Goal: Check status: Check status

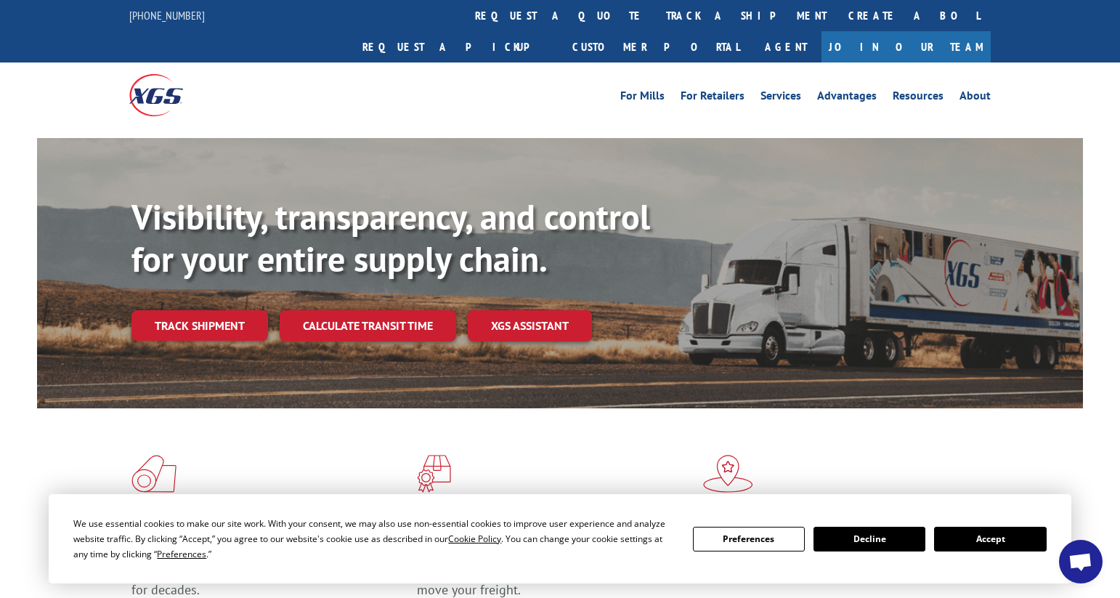
click at [837, 15] on link "Create a BOL" at bounding box center [913, 15] width 153 height 31
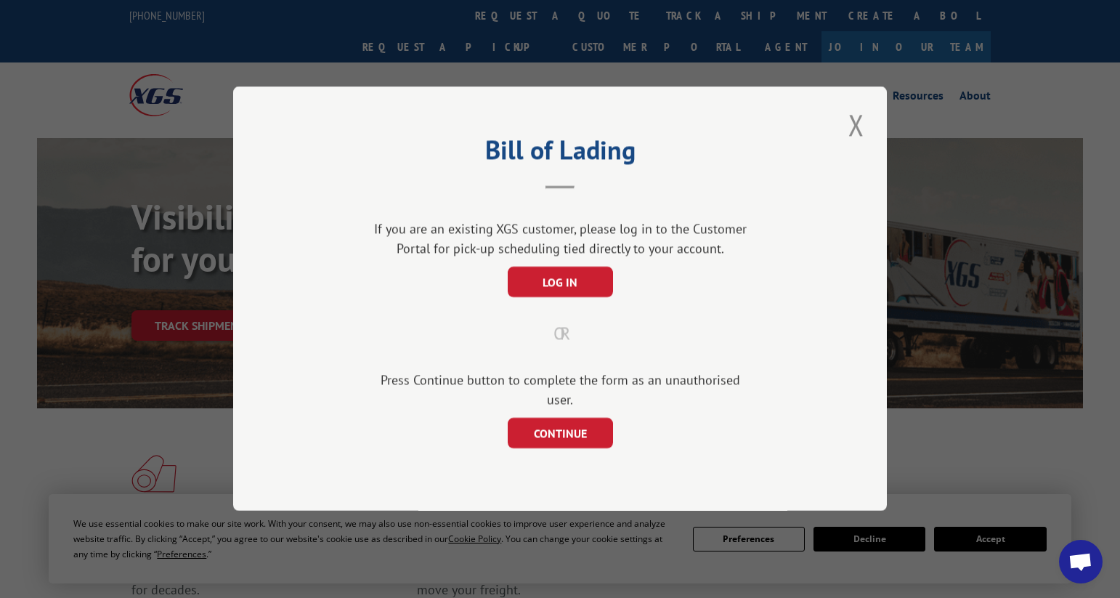
click at [843, 131] on div "Bill of Lading If you are an existing XGS customer, please log in to the Custom…" at bounding box center [559, 298] width 653 height 424
click at [852, 136] on button "Close modal" at bounding box center [856, 125] width 25 height 40
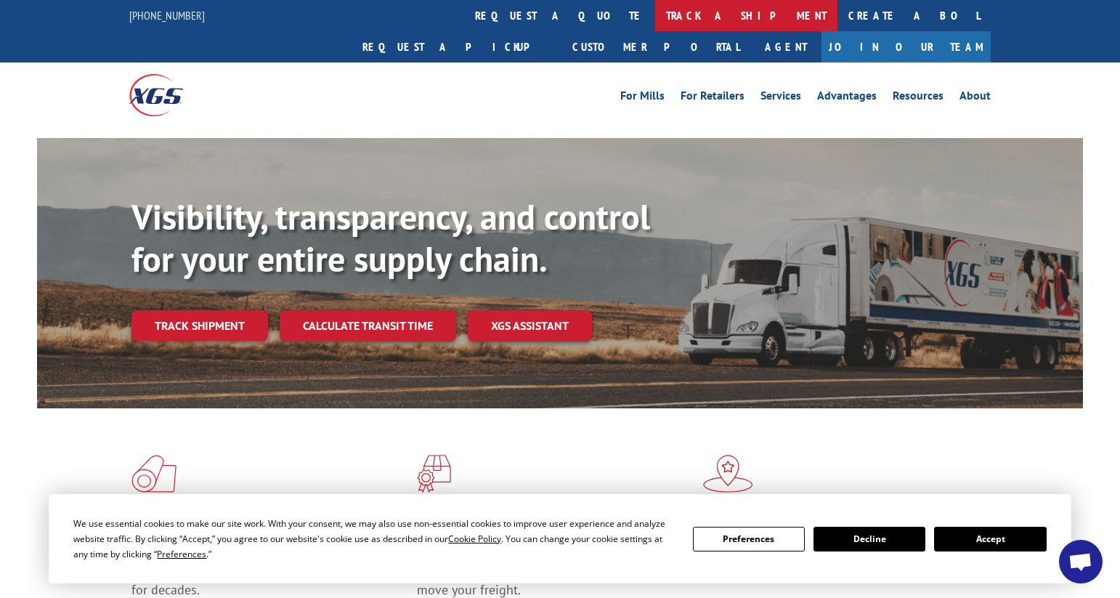
click at [655, 17] on link "track a shipment" at bounding box center [746, 15] width 182 height 31
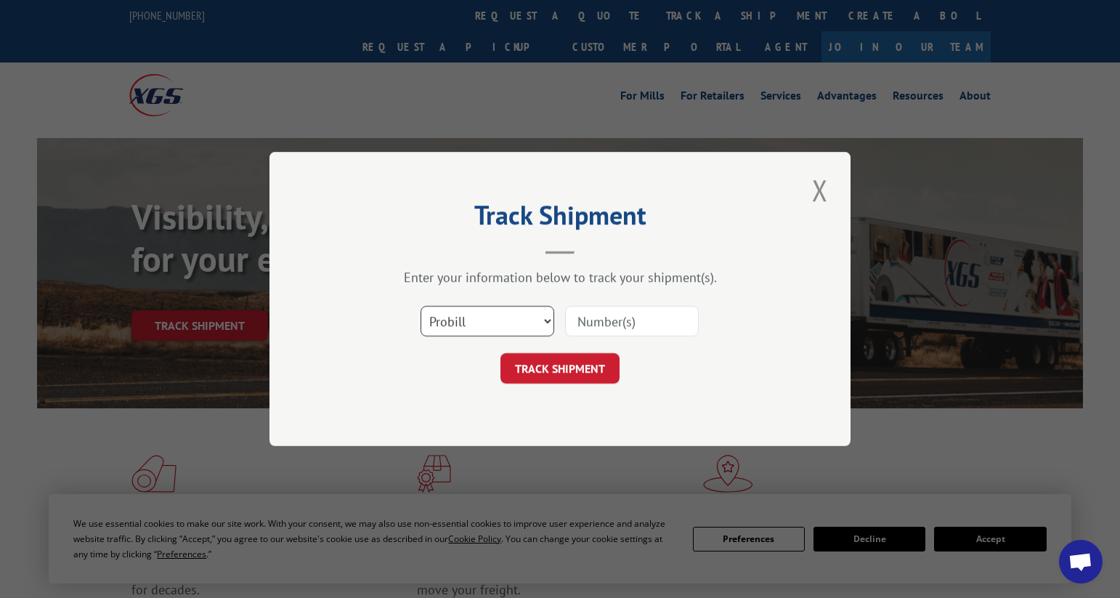
click at [542, 317] on select "Select category... Probill BOL PO" at bounding box center [487, 321] width 134 height 30
select select "bol"
click at [420, 306] on select "Select category... Probill BOL PO" at bounding box center [487, 321] width 134 height 30
click at [622, 319] on input at bounding box center [632, 321] width 134 height 30
type input "1528348"
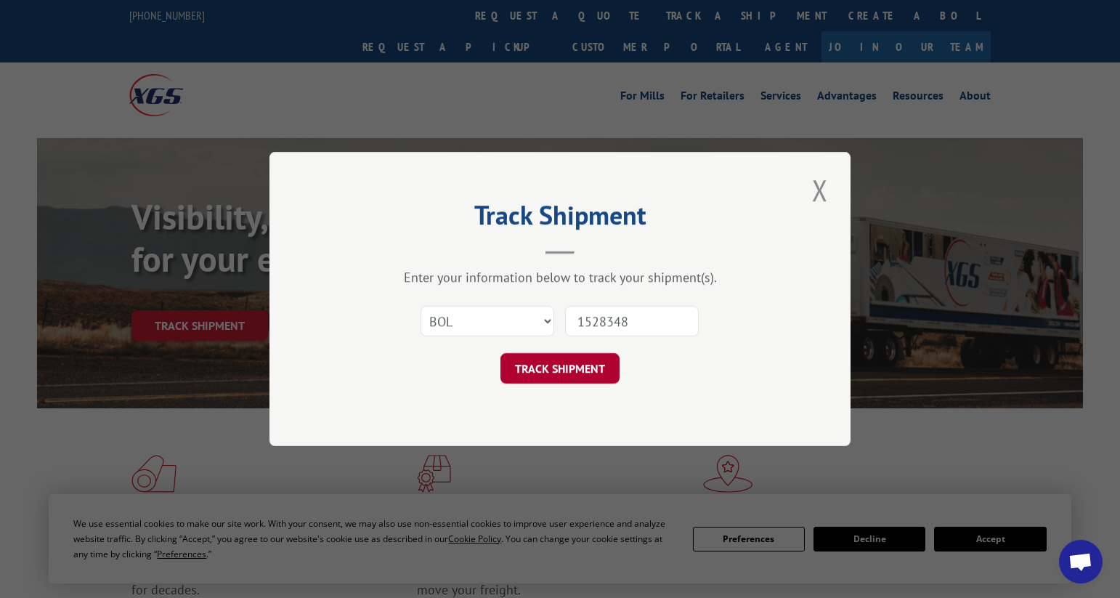
click at [574, 381] on button "TRACK SHIPMENT" at bounding box center [559, 368] width 119 height 30
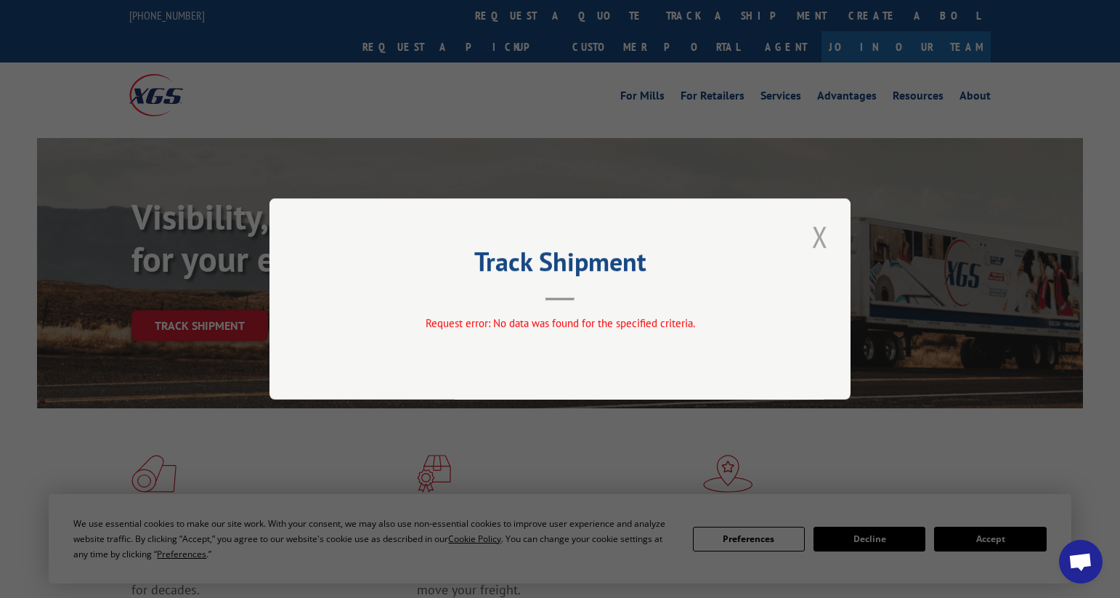
click at [824, 237] on button "Close modal" at bounding box center [819, 236] width 25 height 40
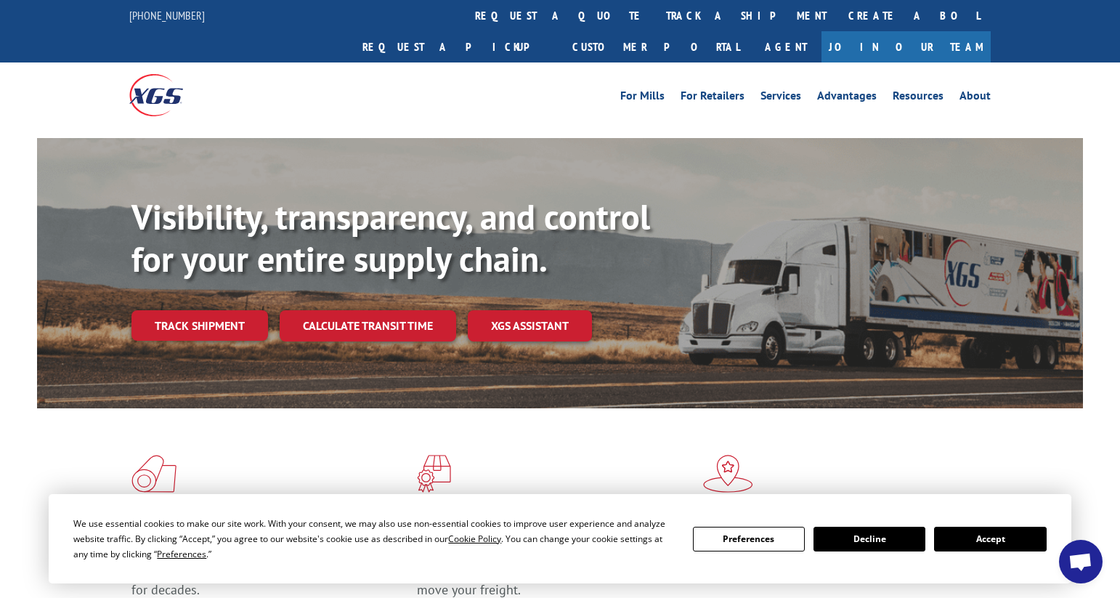
click at [990, 535] on button "Accept" at bounding box center [990, 538] width 112 height 25
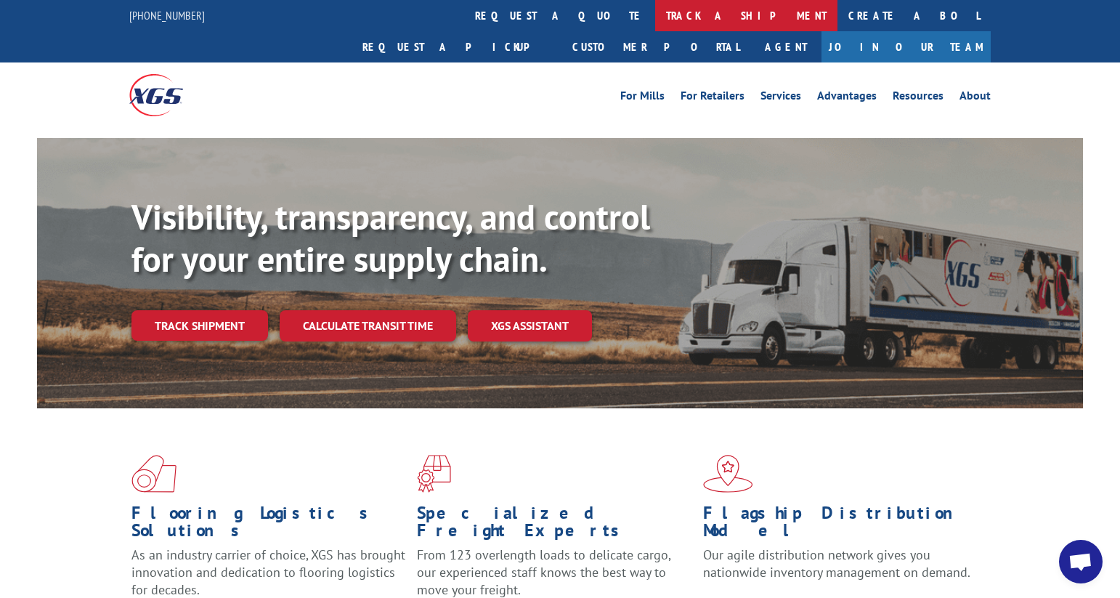
click at [655, 15] on link "track a shipment" at bounding box center [746, 15] width 182 height 31
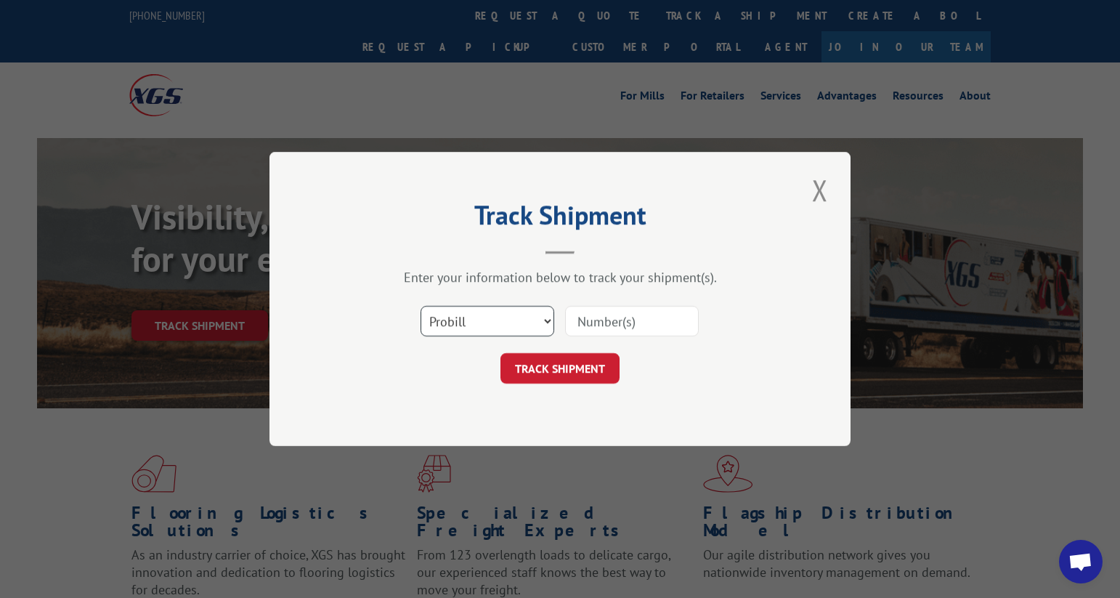
click at [482, 319] on select "Select category... Probill BOL PO" at bounding box center [487, 321] width 134 height 30
click at [420, 306] on select "Select category... Probill BOL PO" at bounding box center [487, 321] width 134 height 30
click at [606, 314] on input at bounding box center [632, 321] width 134 height 30
type input "1528348"
click at [585, 367] on button "TRACK SHIPMENT" at bounding box center [559, 368] width 119 height 30
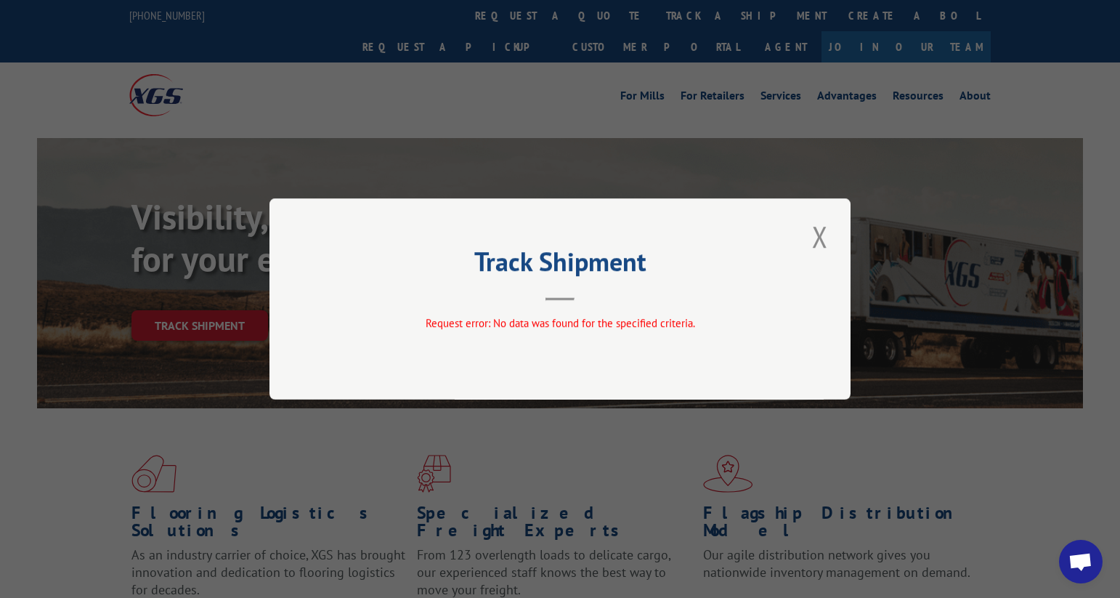
click at [820, 238] on button "Close modal" at bounding box center [819, 236] width 25 height 40
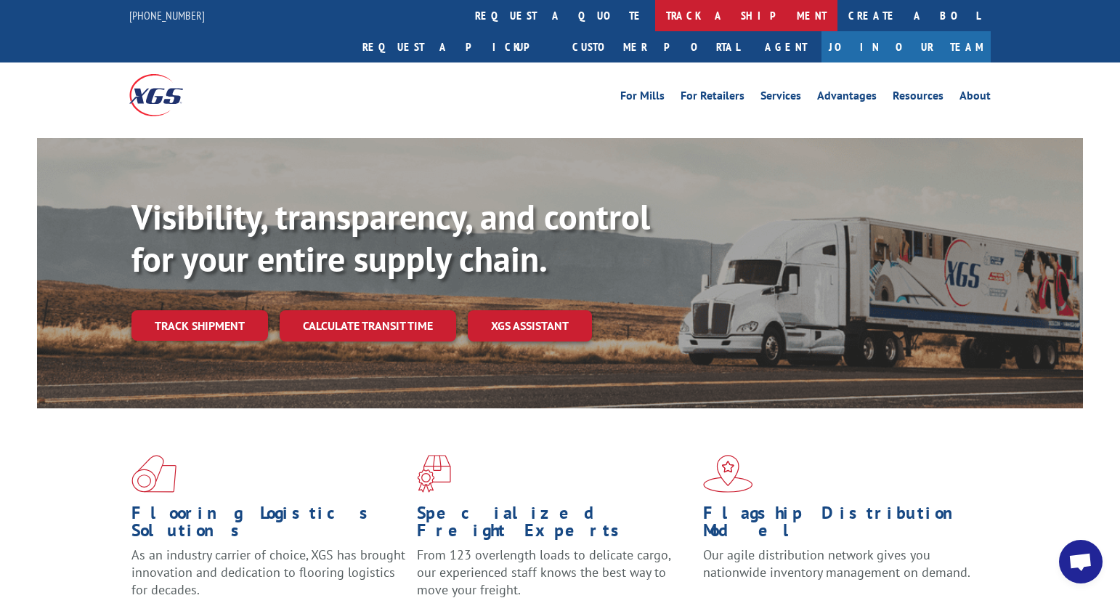
click at [655, 20] on link "track a shipment" at bounding box center [746, 15] width 182 height 31
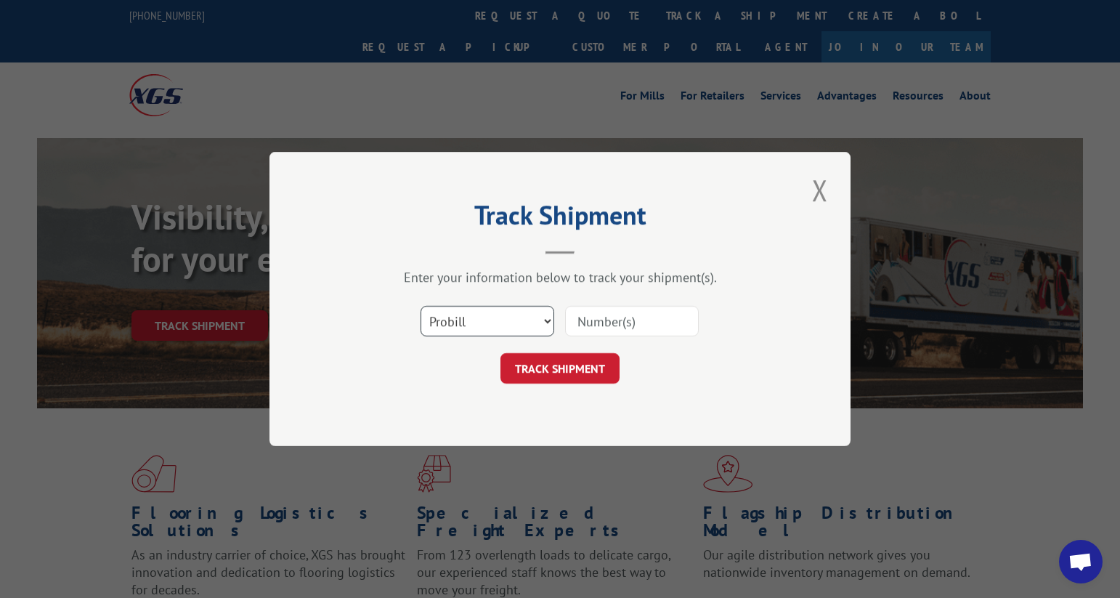
click at [531, 326] on select "Select category... Probill BOL PO" at bounding box center [487, 321] width 134 height 30
select select "bol"
click at [420, 306] on select "Select category... Probill BOL PO" at bounding box center [487, 321] width 134 height 30
click at [613, 319] on input at bounding box center [632, 321] width 134 height 30
type input "1528348"
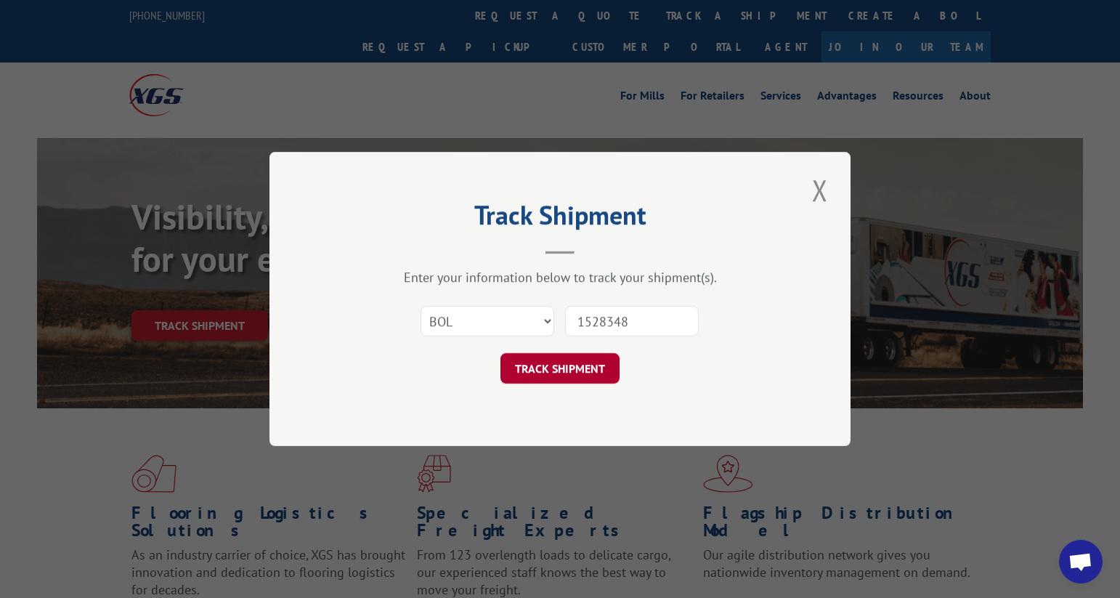
click at [590, 364] on button "TRACK SHIPMENT" at bounding box center [559, 368] width 119 height 30
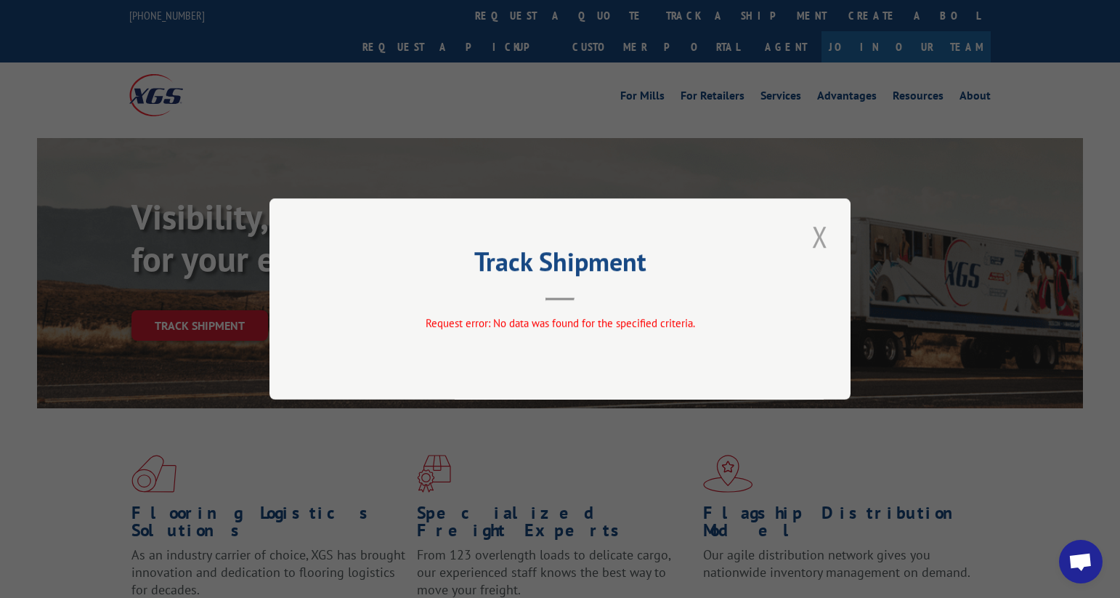
click at [825, 229] on button "Close modal" at bounding box center [819, 236] width 25 height 40
